Goal: Find specific page/section

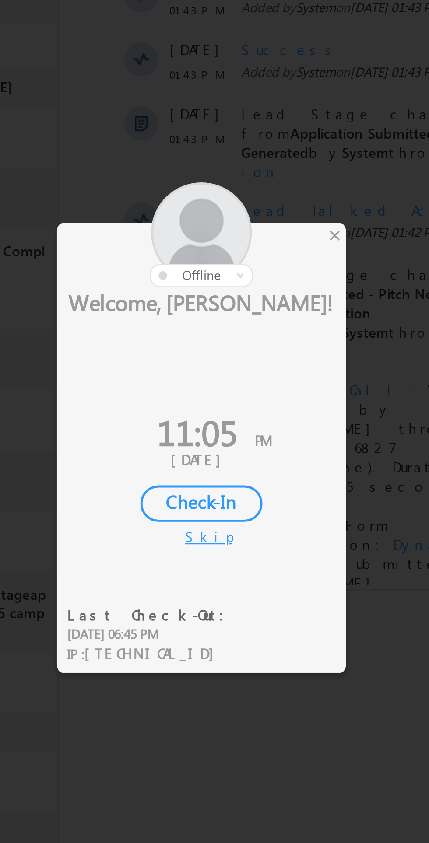
click at [252, 361] on div "×" at bounding box center [252, 359] width 9 height 10
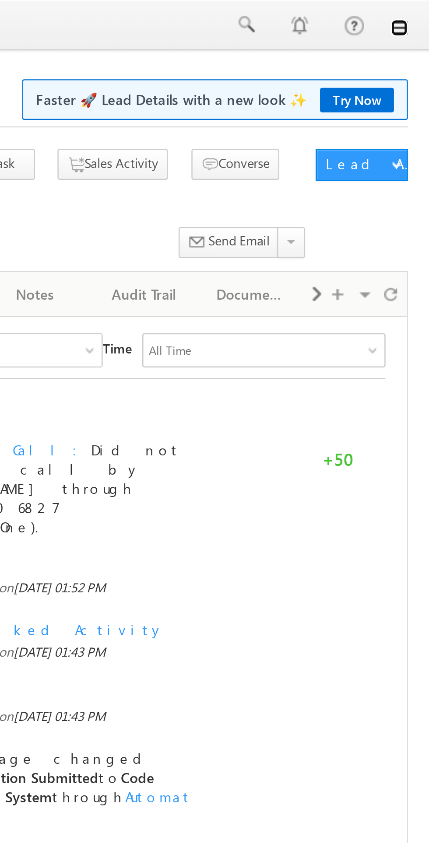
click at [416, 14] on link at bounding box center [416, 11] width 7 height 7
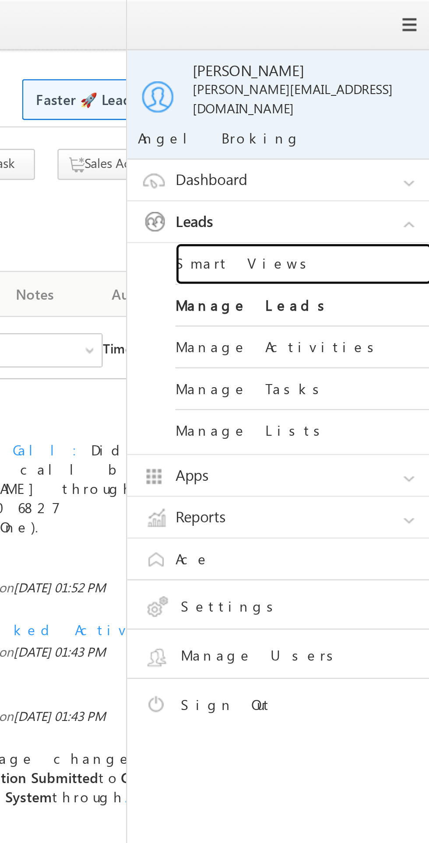
click at [354, 100] on link "Smart Views" at bounding box center [377, 107] width 105 height 17
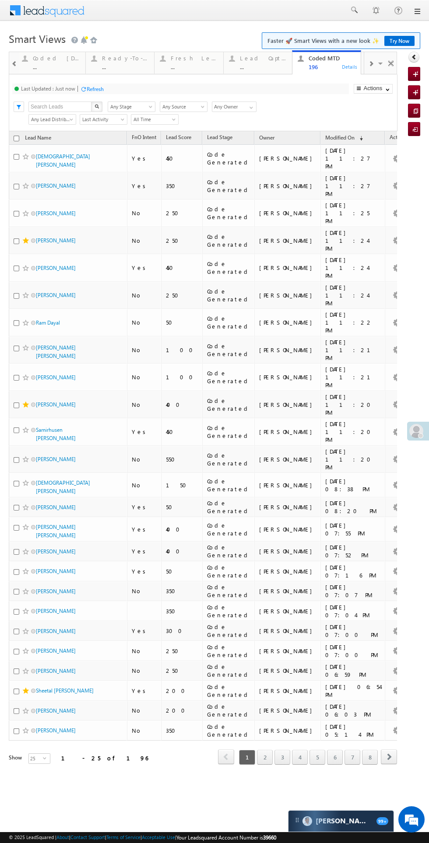
click at [50, 58] on div "Coded [DATE]" at bounding box center [56, 58] width 47 height 7
